Goal: Task Accomplishment & Management: Manage account settings

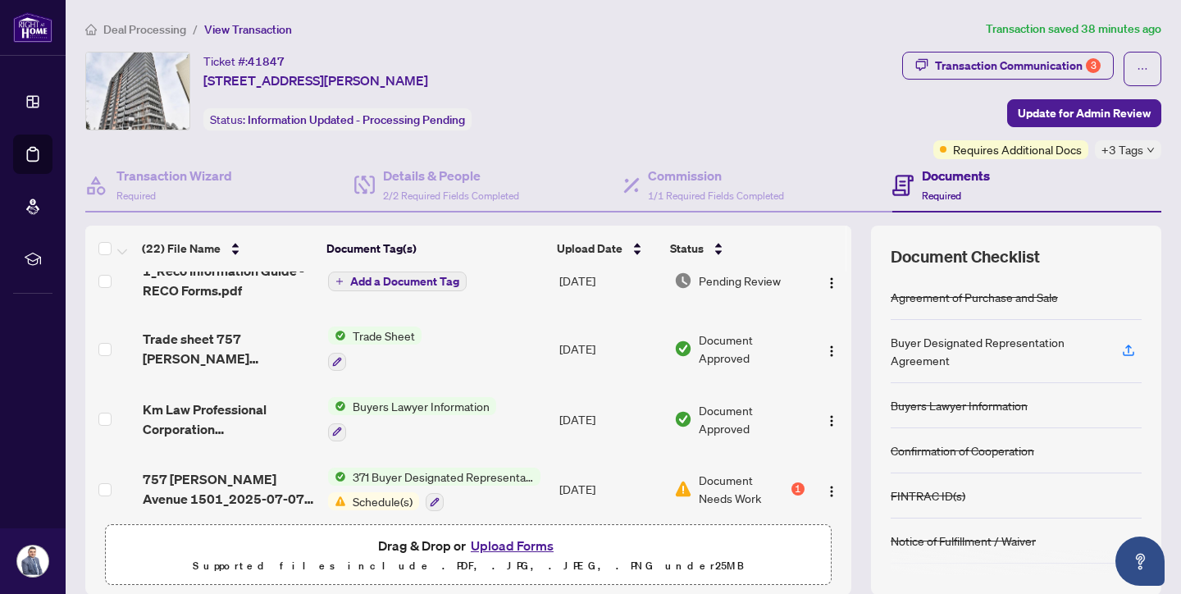
scroll to position [183, 0]
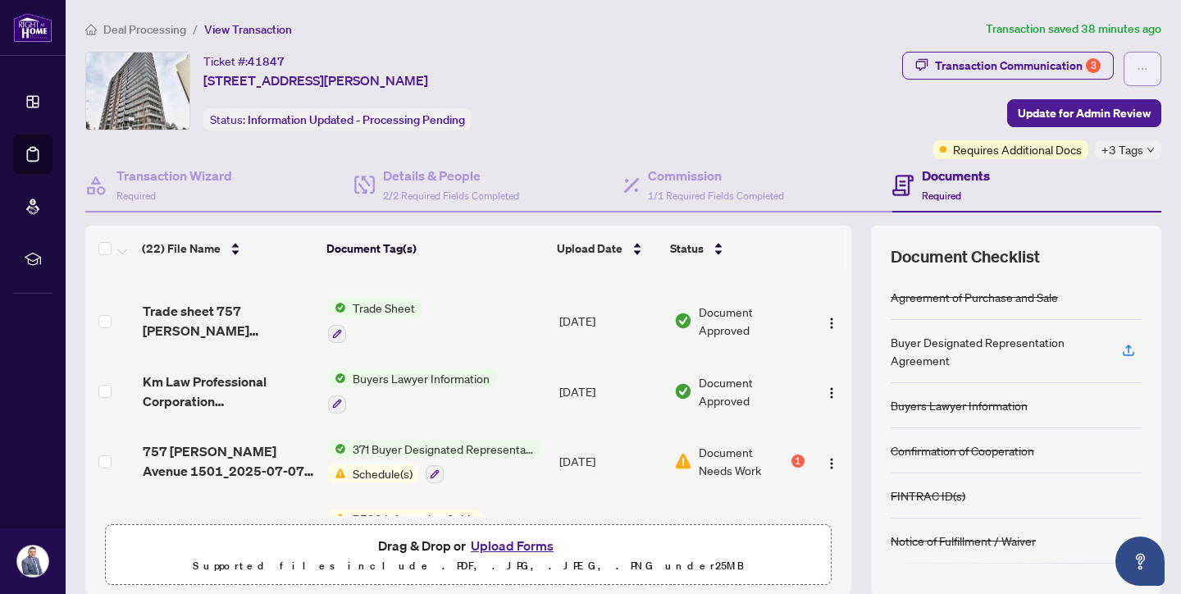
click at [1137, 65] on icon "ellipsis" at bounding box center [1142, 68] width 11 height 11
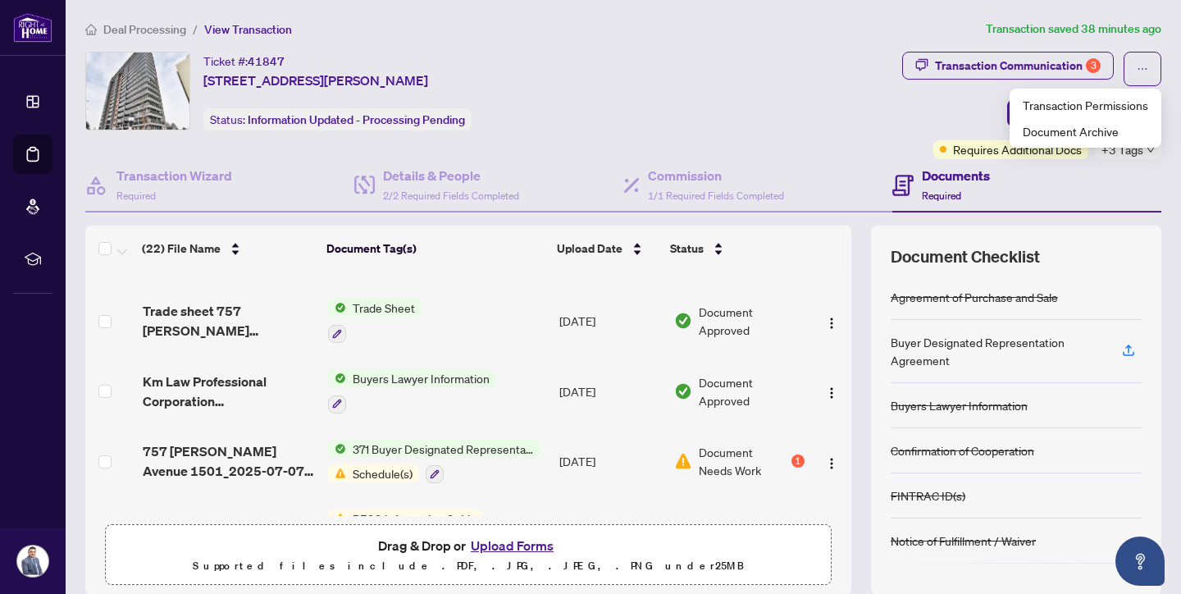
click at [919, 113] on div "Transaction Communication 3 Update for Admin Review Requires Additional Docs +3…" at bounding box center [1031, 105] width 259 height 107
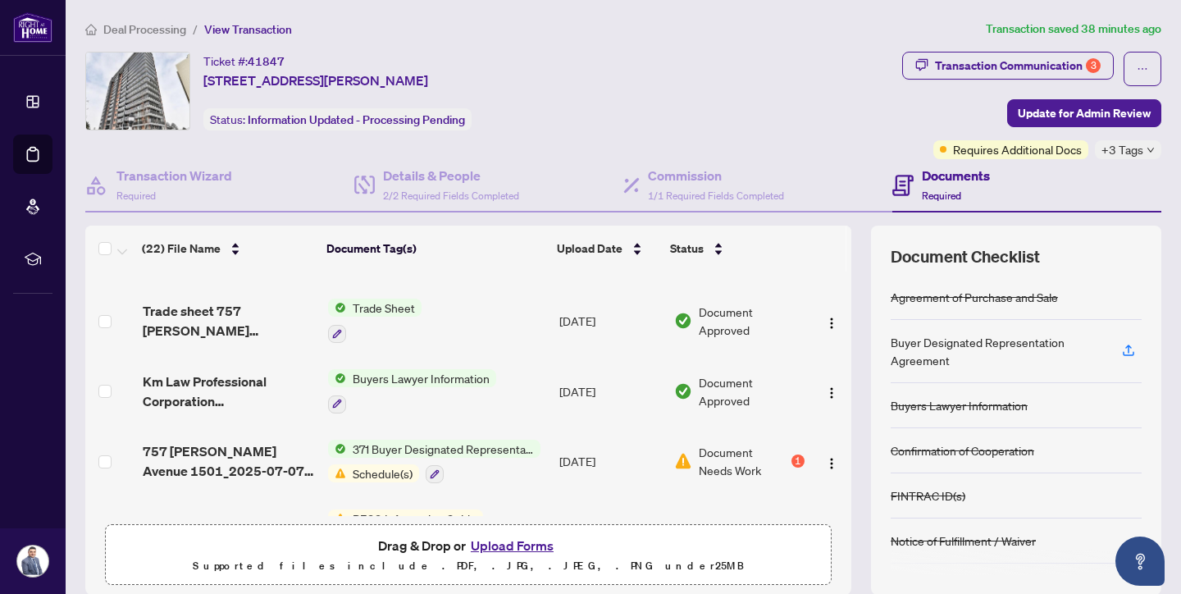
click at [153, 26] on span "Deal Processing" at bounding box center [144, 29] width 83 height 15
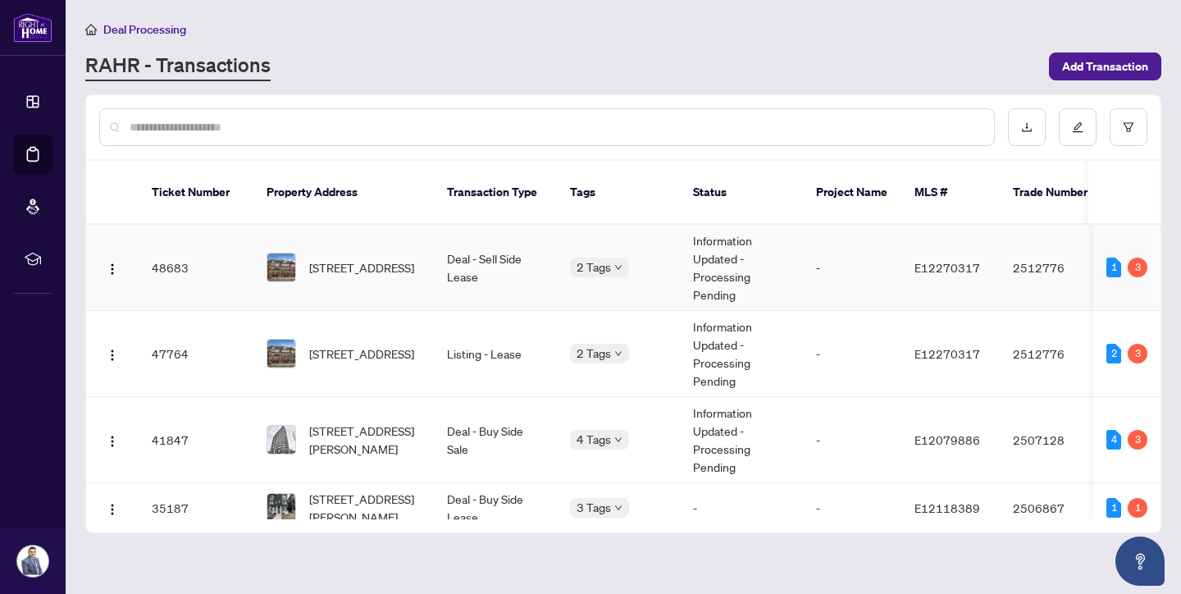
click at [502, 269] on td "Deal - Sell Side Lease" at bounding box center [495, 268] width 123 height 86
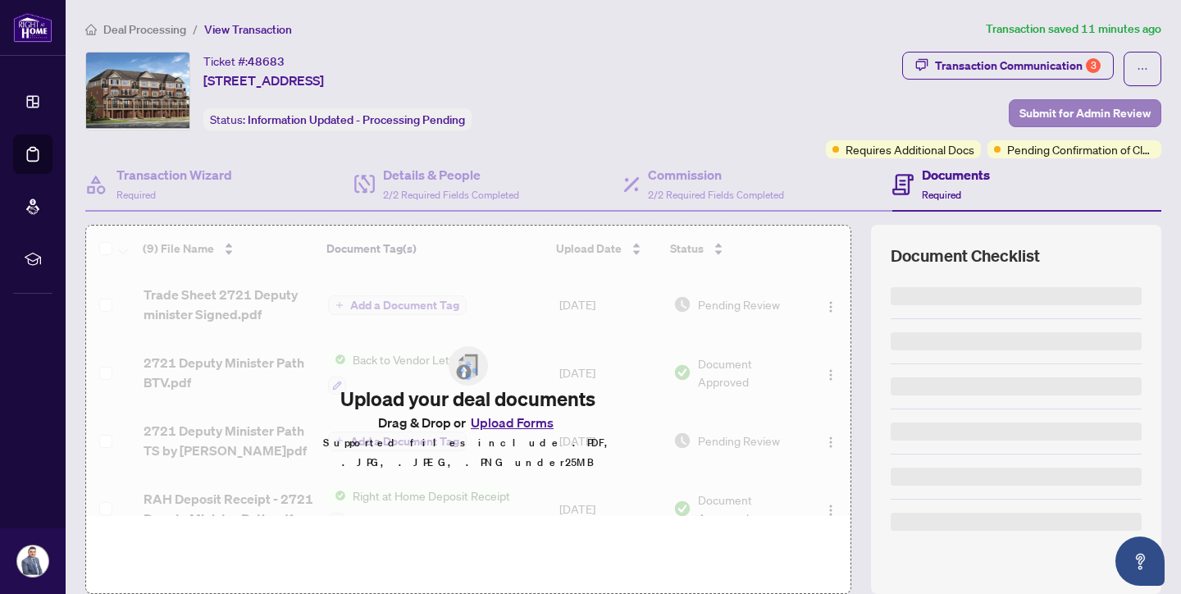
click at [1084, 116] on span "Submit for Admin Review" at bounding box center [1084, 113] width 131 height 26
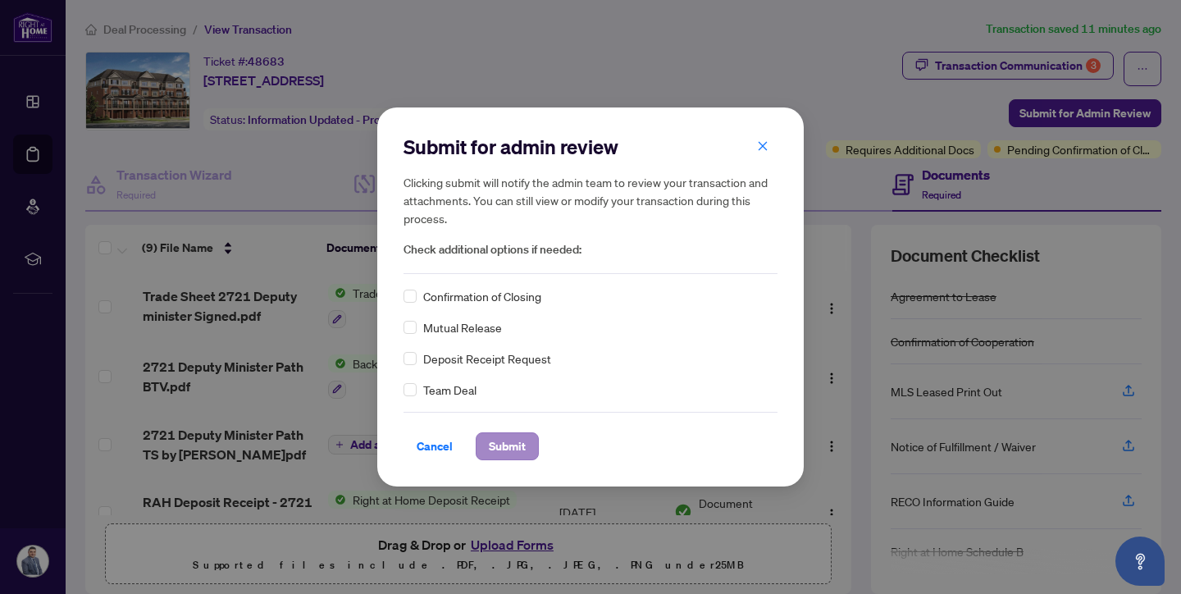
click at [513, 444] on span "Submit" at bounding box center [507, 446] width 37 height 26
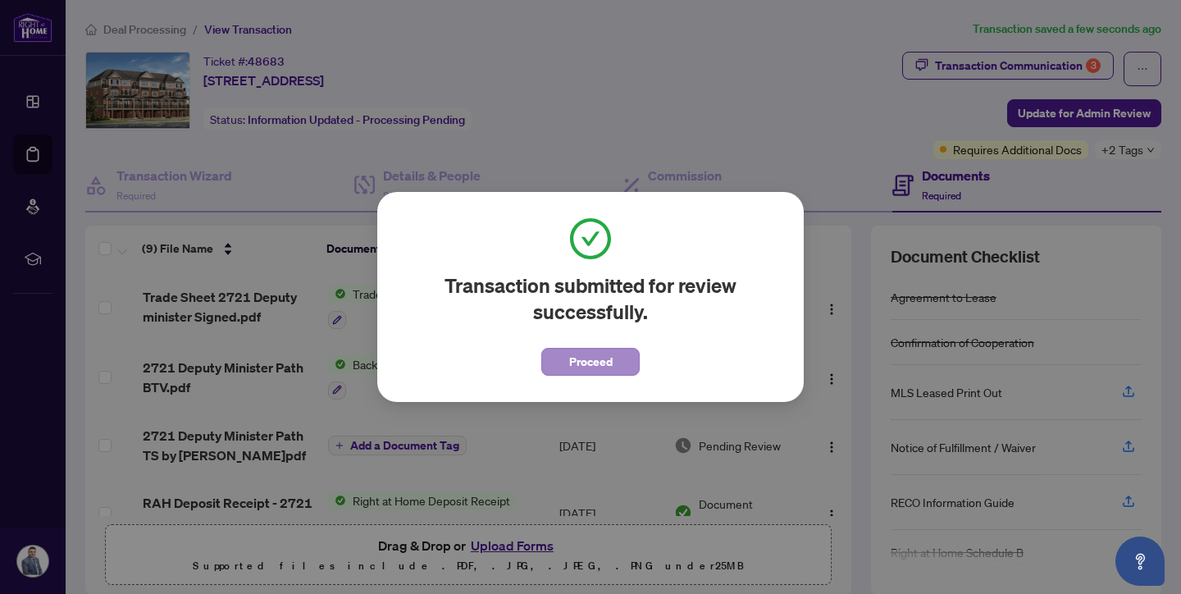
click at [604, 371] on span "Proceed" at bounding box center [590, 362] width 43 height 26
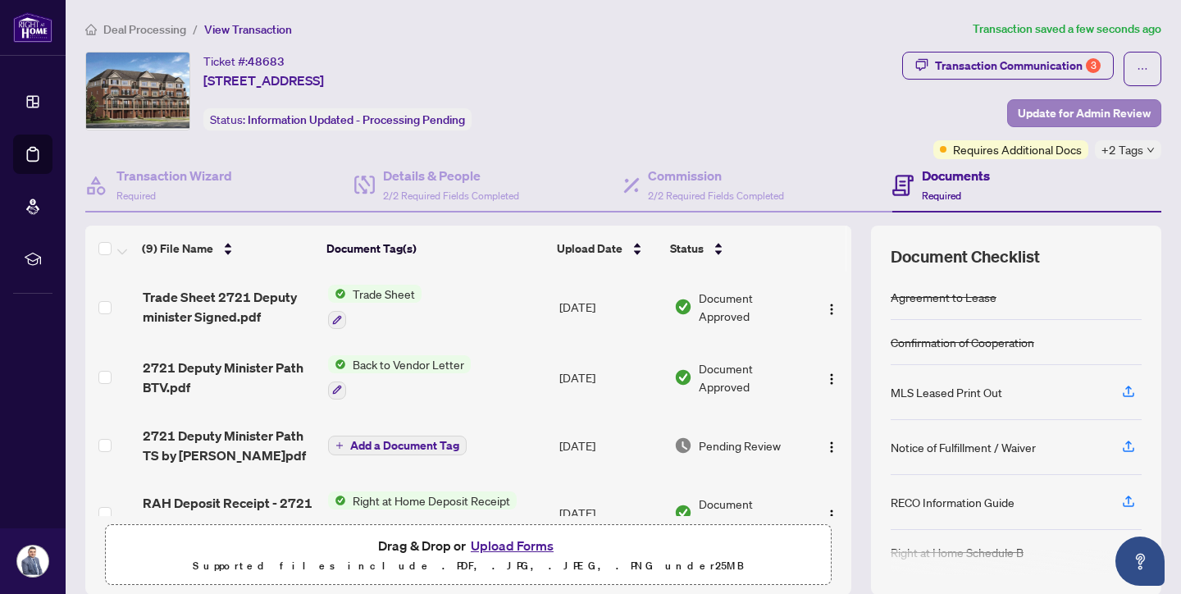
click at [1139, 114] on span "Update for Admin Review" at bounding box center [1084, 113] width 133 height 26
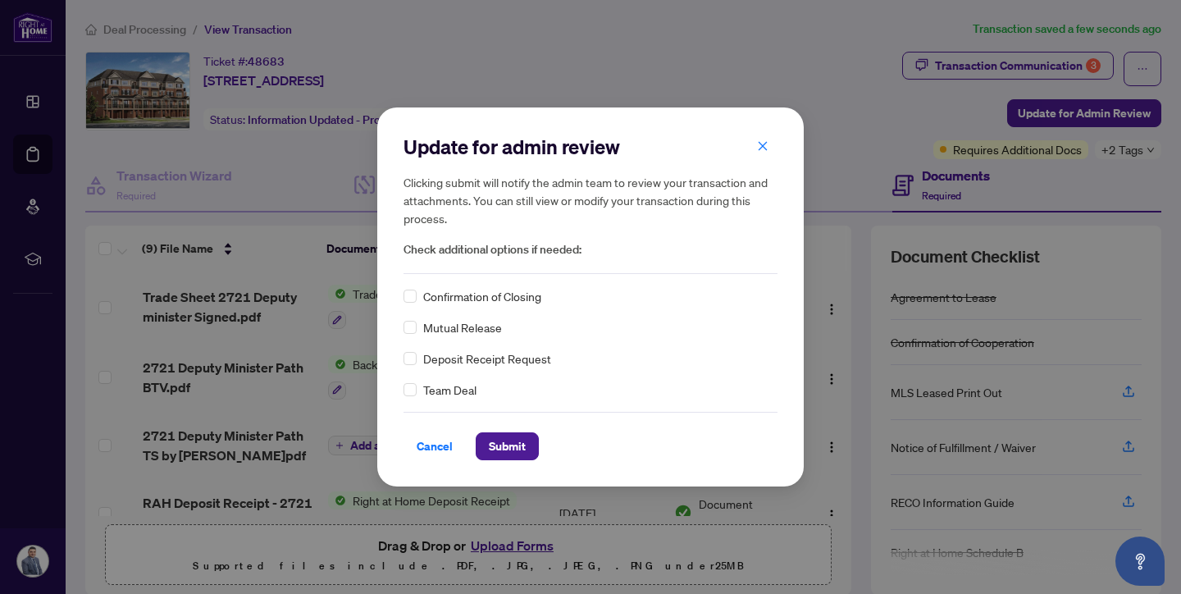
click at [476, 299] on span "Confirmation of Closing" at bounding box center [482, 296] width 118 height 18
click at [500, 445] on span "Submit" at bounding box center [507, 446] width 37 height 26
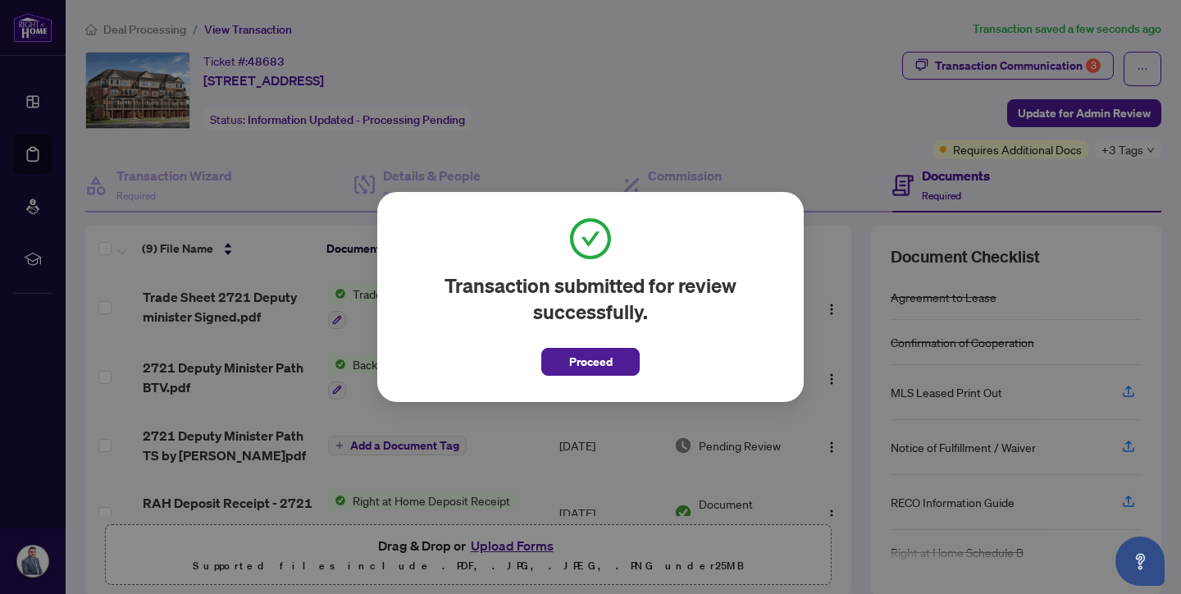
click at [571, 377] on div "Transaction submitted for review successfully. Proceed Cancel OK" at bounding box center [590, 297] width 426 height 210
click at [606, 359] on span "Proceed" at bounding box center [590, 362] width 43 height 26
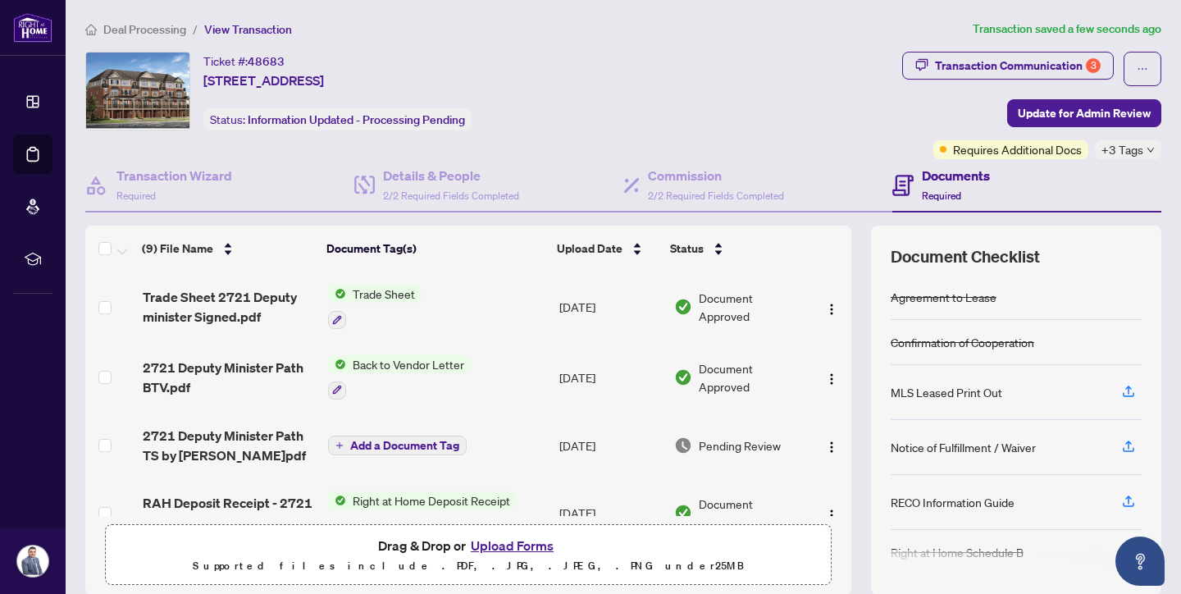
click at [144, 25] on span "Deal Processing" at bounding box center [144, 29] width 83 height 15
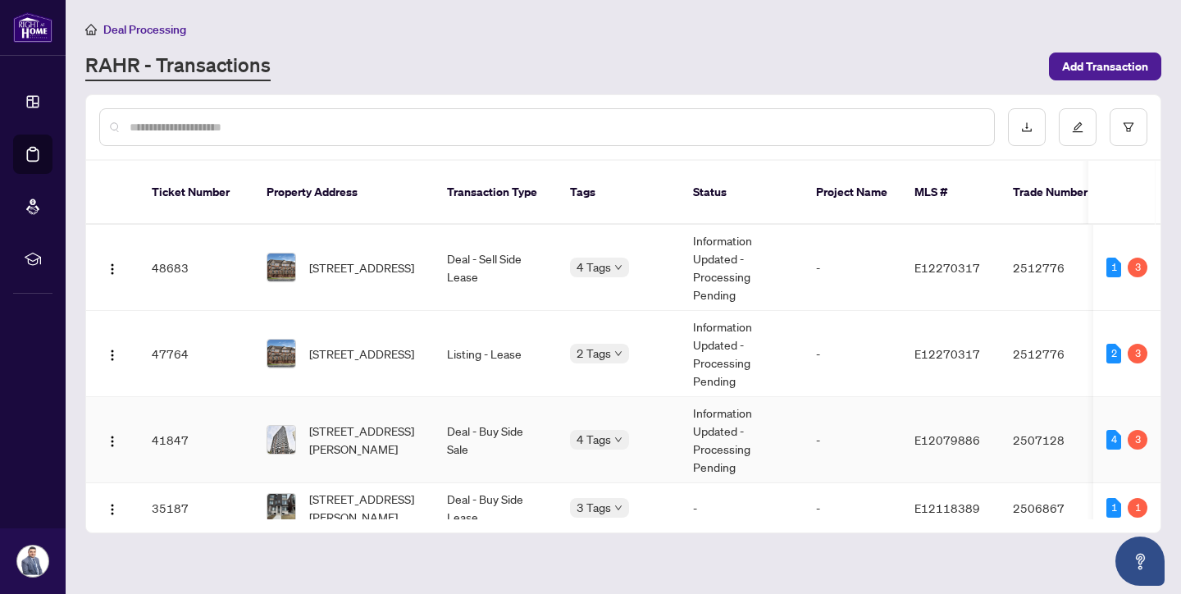
click at [346, 422] on span "[STREET_ADDRESS][PERSON_NAME]" at bounding box center [365, 440] width 112 height 36
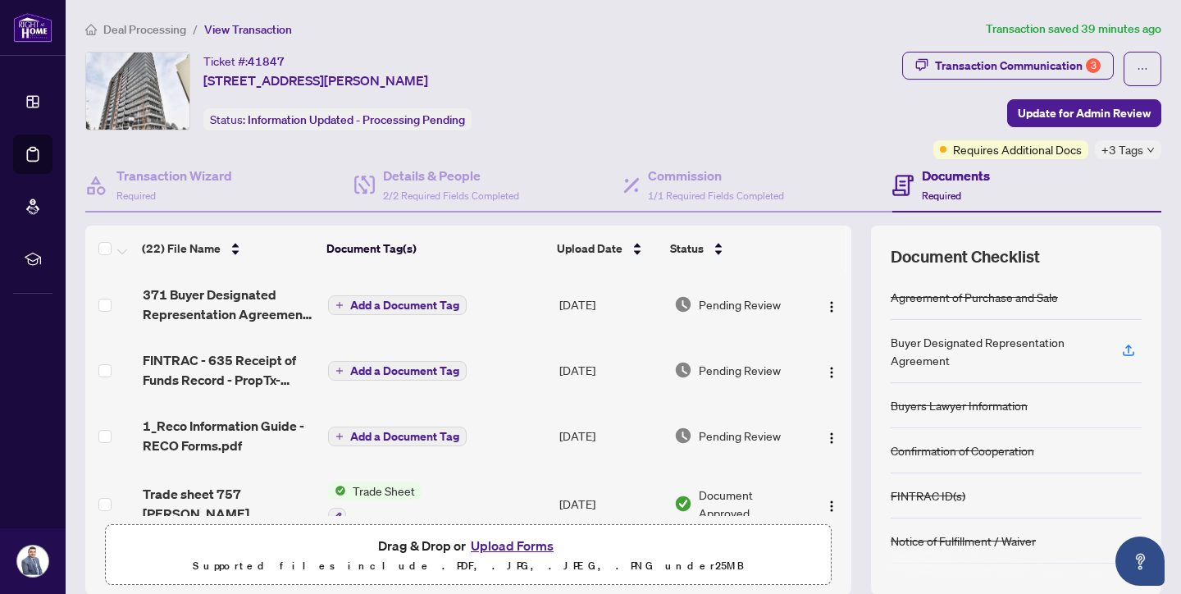
click at [1108, 112] on div "Update for admin review Clicking submit will notify the admin team to review yo…" at bounding box center [590, 297] width 1181 height 594
click at [1119, 112] on div "Update for admin review Clicking submit will notify the admin team to review yo…" at bounding box center [590, 297] width 1181 height 594
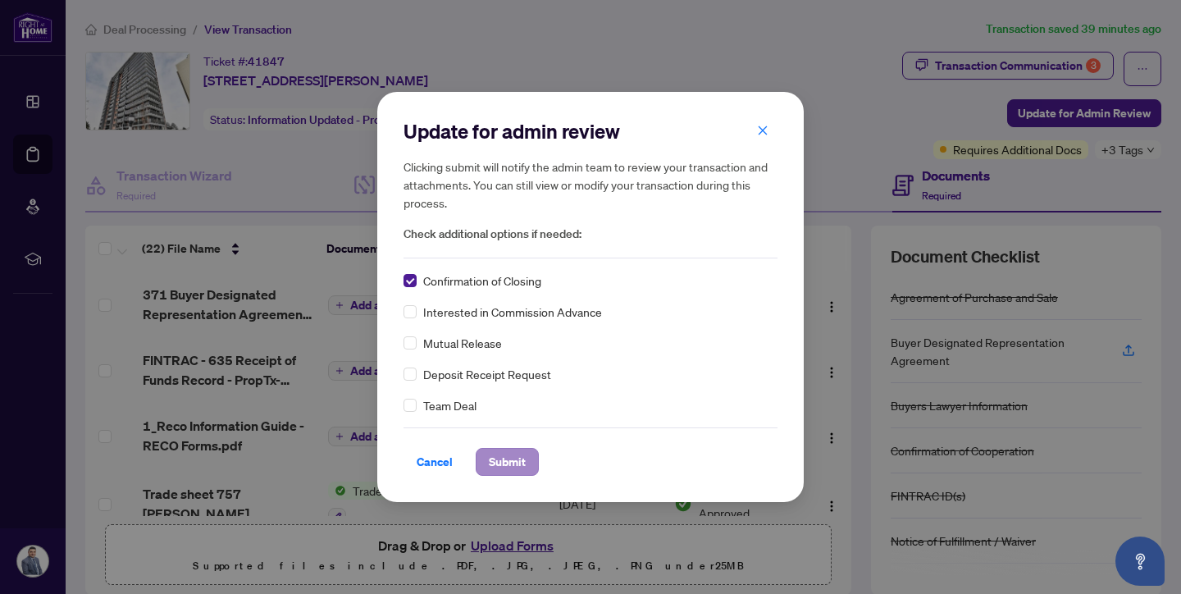
click at [503, 463] on span "Submit" at bounding box center [507, 462] width 37 height 26
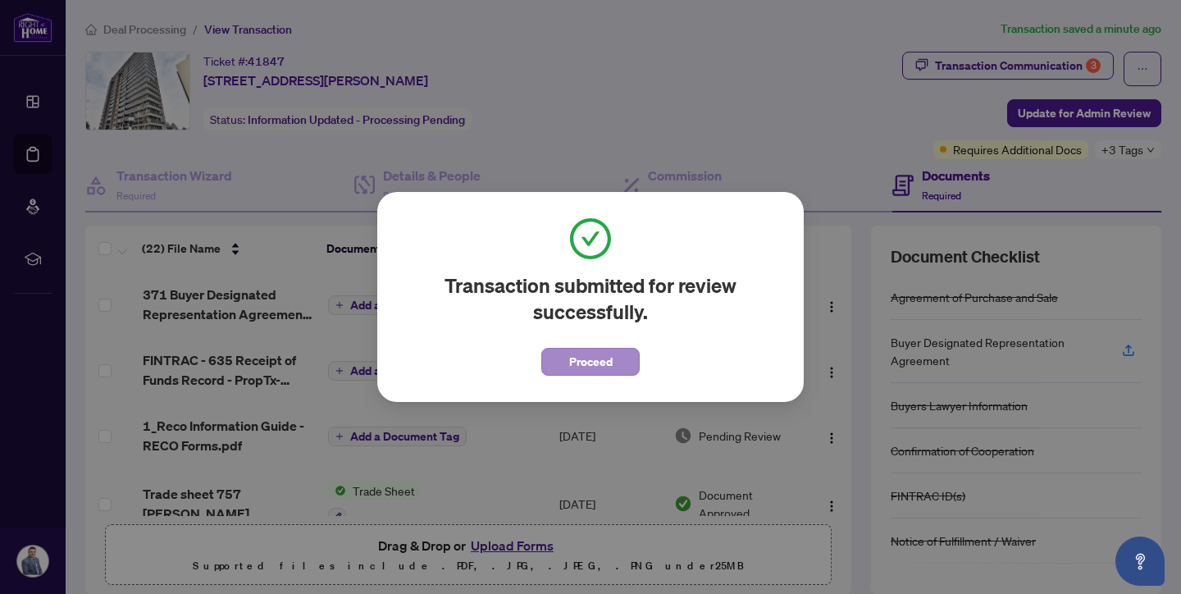
click at [604, 358] on span "Proceed" at bounding box center [590, 362] width 43 height 26
